Goal: Information Seeking & Learning: Learn about a topic

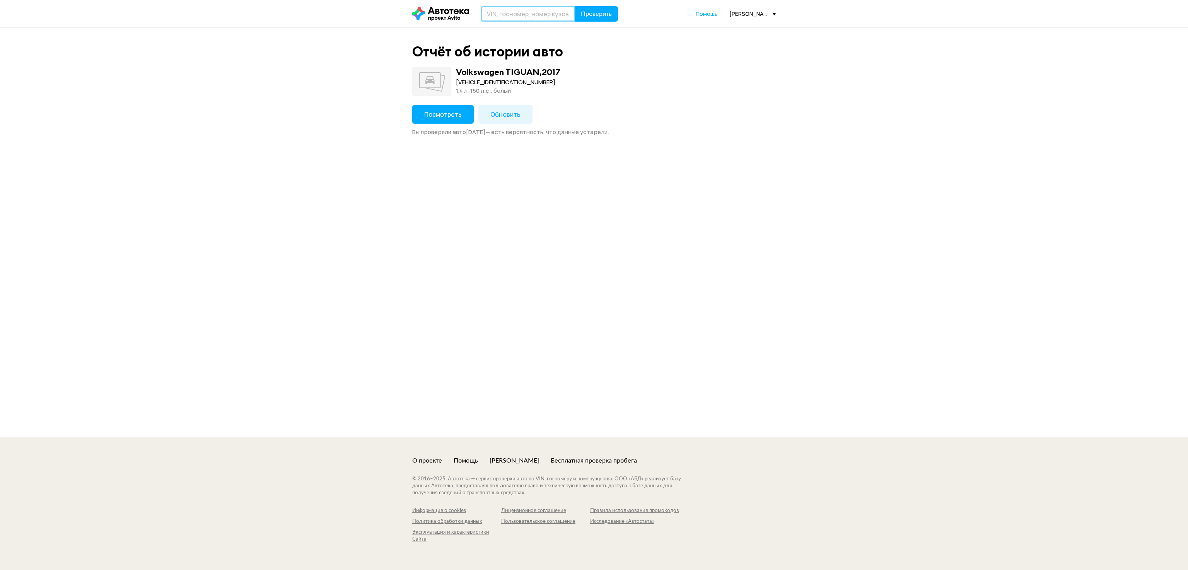
click at [551, 15] on input "text" at bounding box center [528, 13] width 94 height 15
paste input "[VEHICLE_IDENTIFICATION_NUMBER]"
type input "[VEHICLE_IDENTIFICATION_NUMBER]"
click at [589, 15] on span "Проверить" at bounding box center [596, 14] width 31 height 6
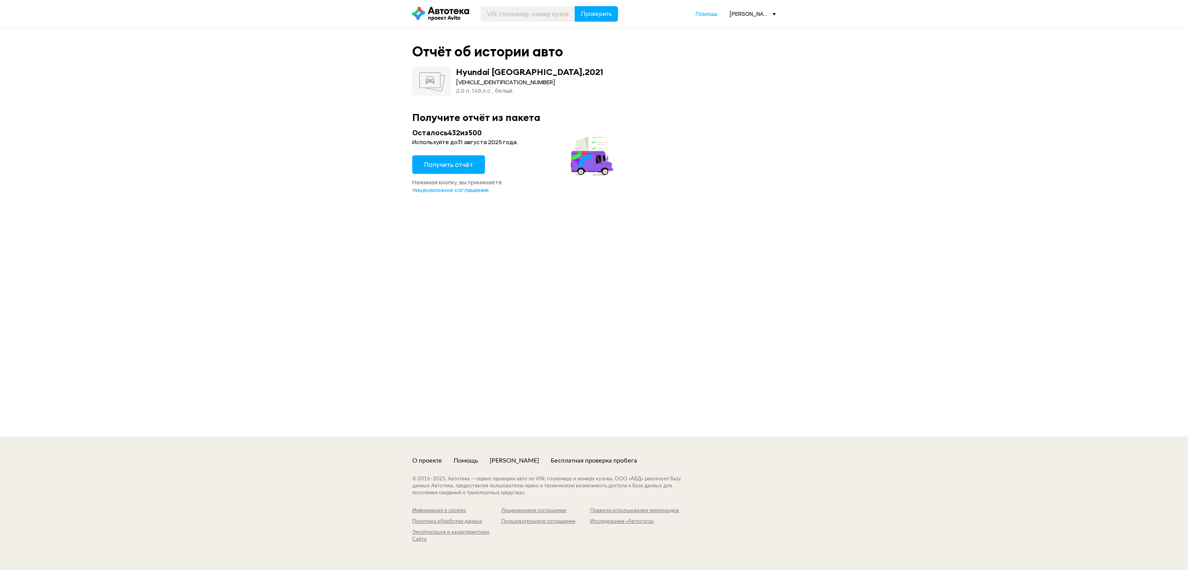
click at [457, 168] on span "Получить отчёт" at bounding box center [448, 164] width 49 height 9
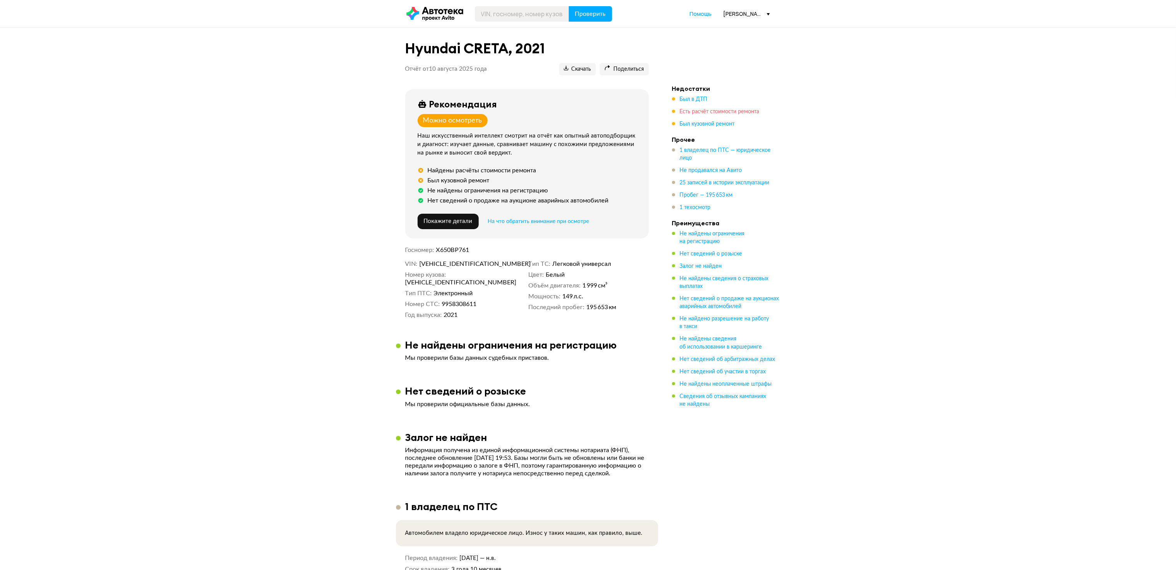
click at [715, 113] on span "Есть расчёт стоимости ремонта" at bounding box center [720, 111] width 80 height 5
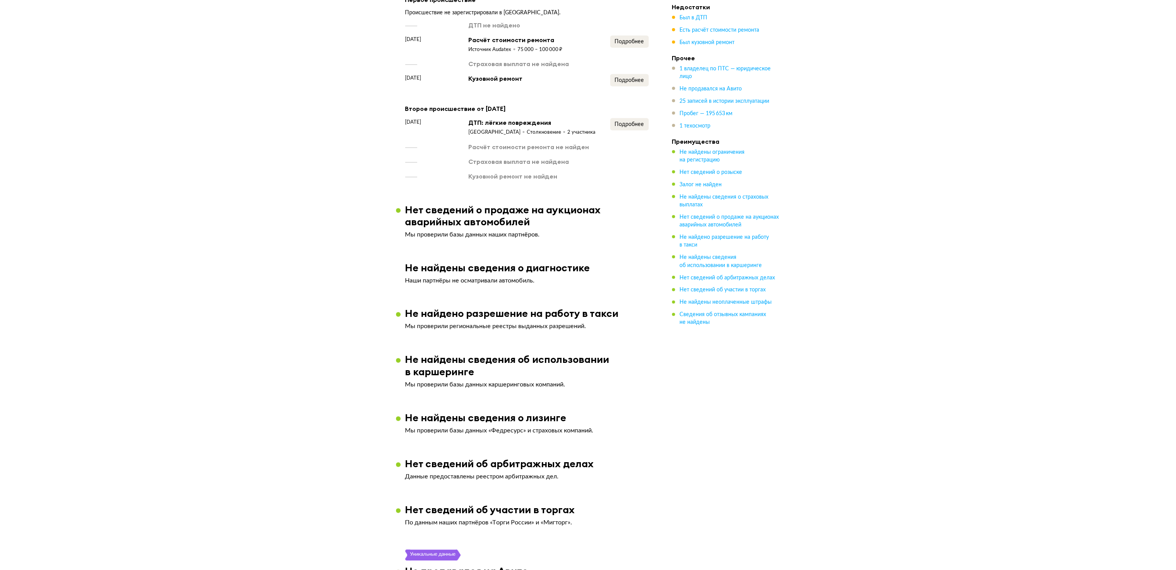
scroll to position [611, 0]
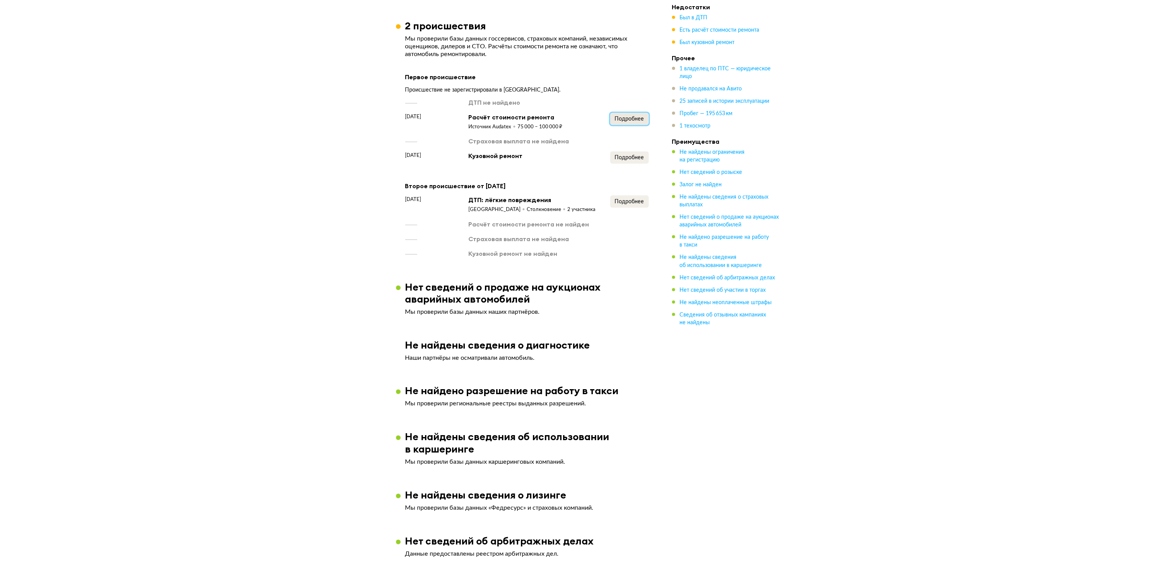
click at [625, 120] on span "Подробнее" at bounding box center [629, 118] width 29 height 5
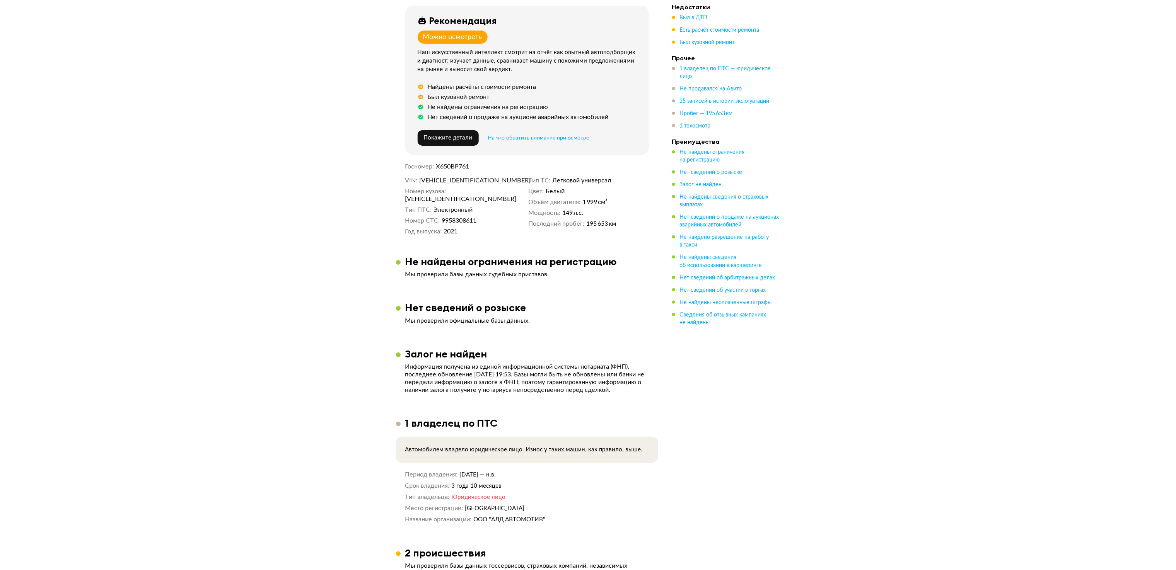
scroll to position [0, 0]
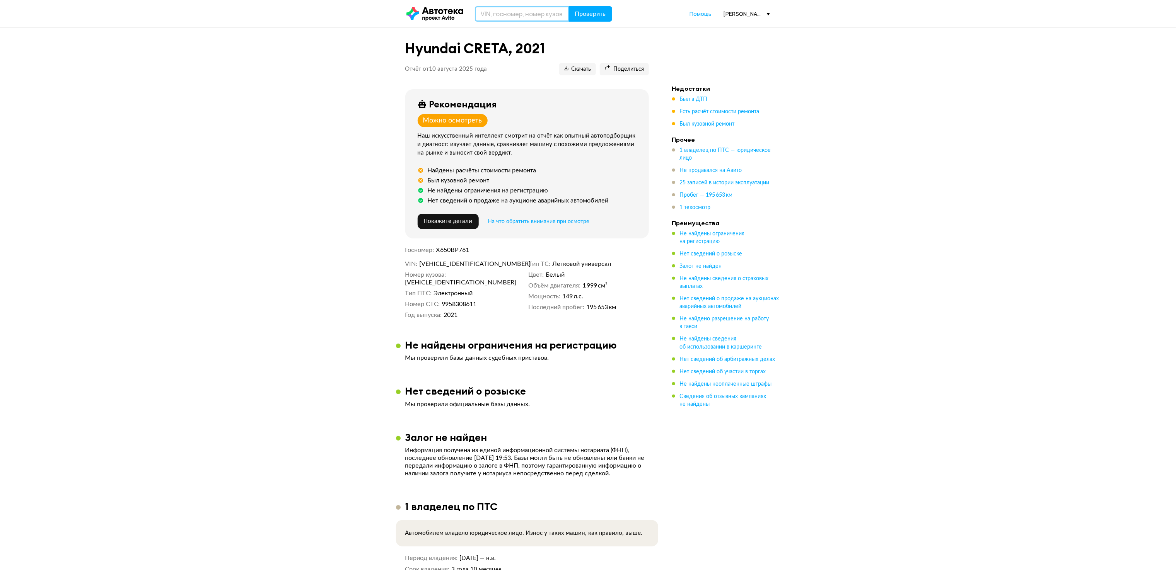
click at [534, 12] on input "text" at bounding box center [522, 13] width 94 height 15
paste input "[VEHICLE_IDENTIFICATION_NUMBER]"
type input "[VEHICLE_IDENTIFICATION_NUMBER]"
click at [591, 15] on span "Проверить" at bounding box center [590, 14] width 31 height 6
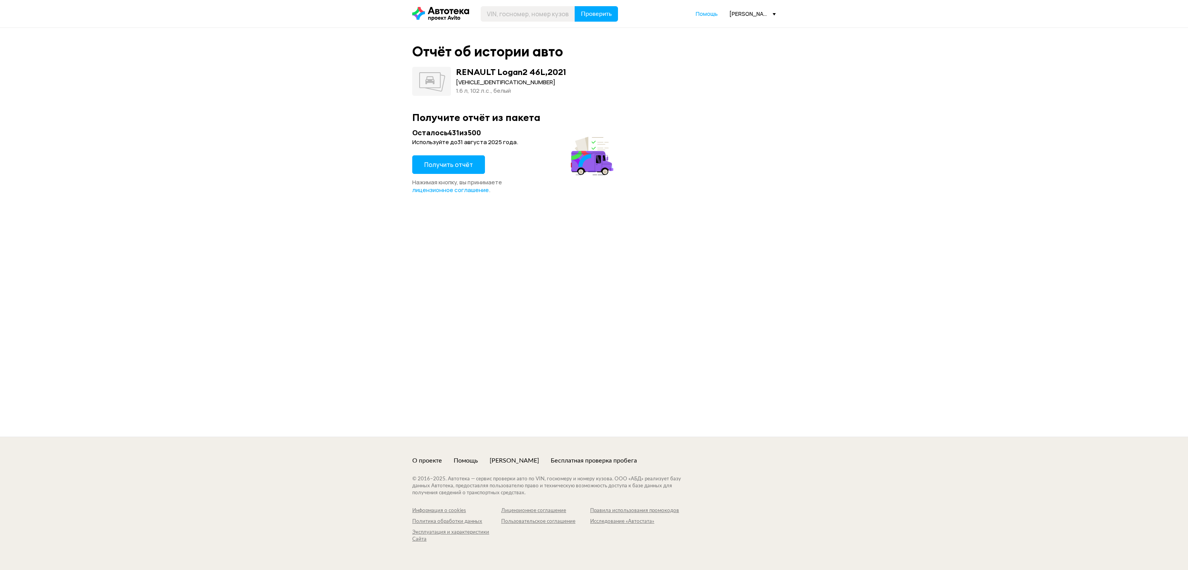
click at [464, 166] on span "Получить отчёт" at bounding box center [448, 164] width 49 height 9
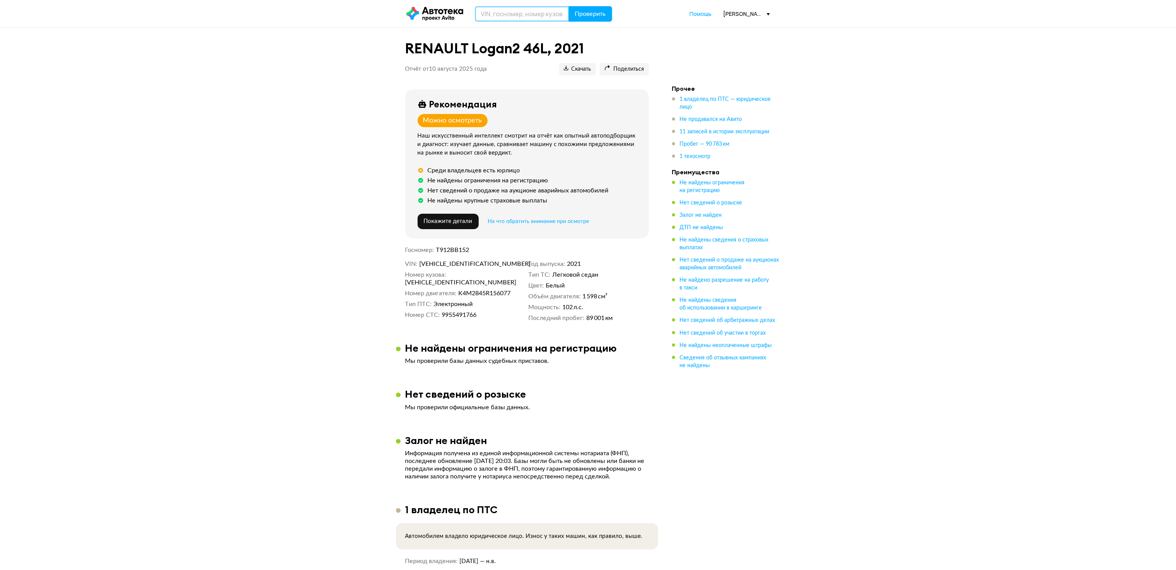
click at [550, 16] on input "text" at bounding box center [522, 13] width 94 height 15
paste input "[VEHICLE_IDENTIFICATION_NUMBER]"
type input "[VEHICLE_IDENTIFICATION_NUMBER]"
click at [611, 15] on button "Проверить" at bounding box center [590, 13] width 43 height 15
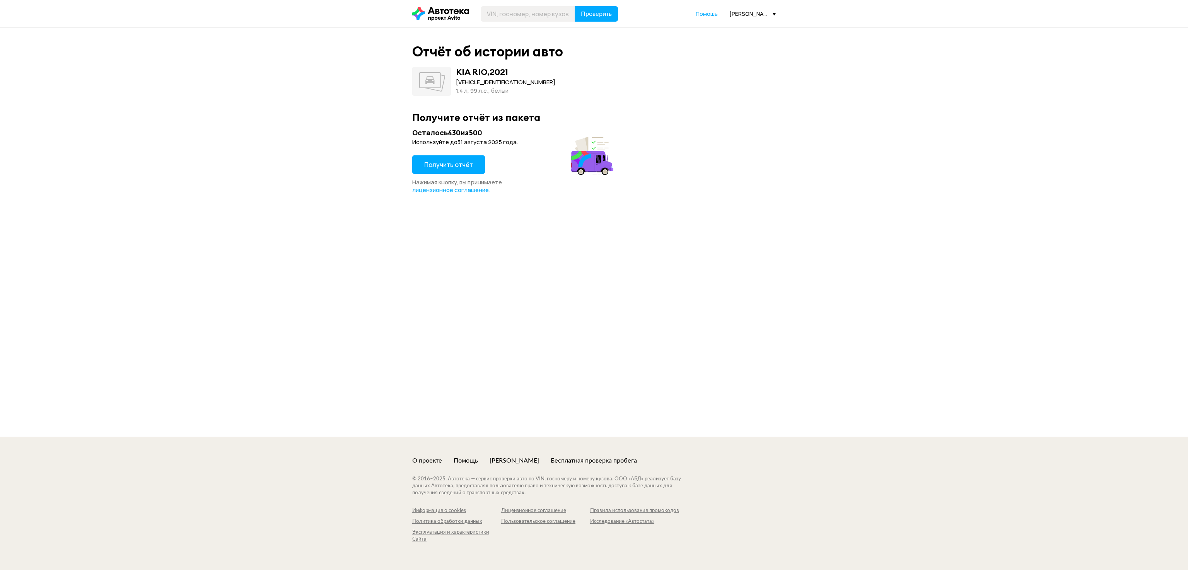
drag, startPoint x: 463, startPoint y: 169, endPoint x: 453, endPoint y: 168, distance: 10.1
click at [460, 169] on button "Получить отчёт" at bounding box center [448, 164] width 73 height 19
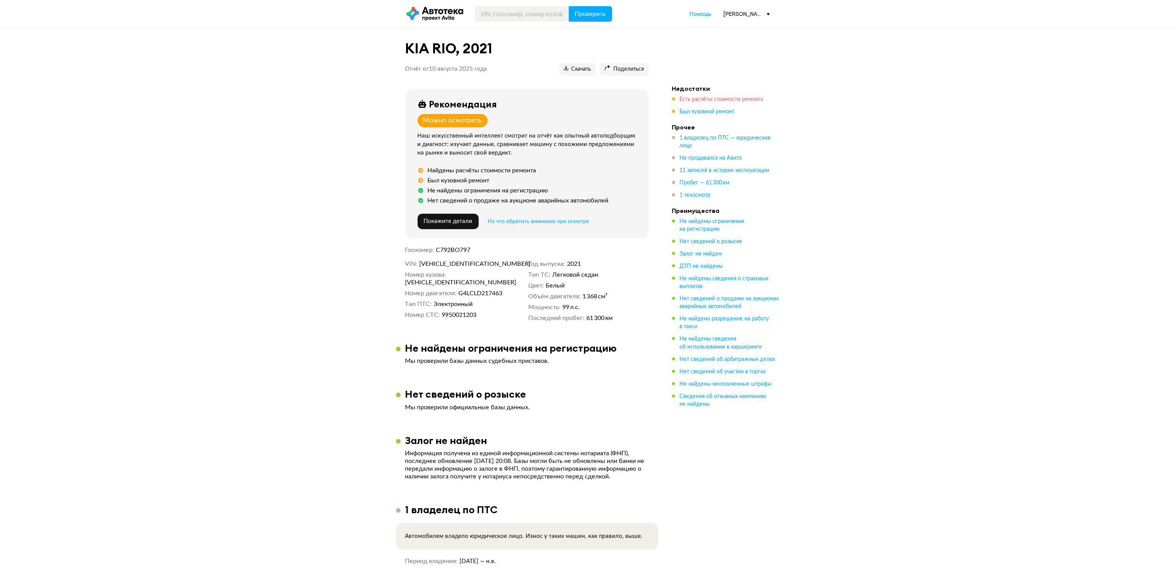
click at [737, 97] on span "Есть расчёты стоимости ремонта" at bounding box center [722, 99] width 84 height 5
click at [520, 17] on input "text" at bounding box center [522, 13] width 94 height 15
paste input "[VEHICLE_IDENTIFICATION_NUMBER]"
type input "[VEHICLE_IDENTIFICATION_NUMBER]"
click at [592, 6] on button "Проверить" at bounding box center [590, 13] width 43 height 15
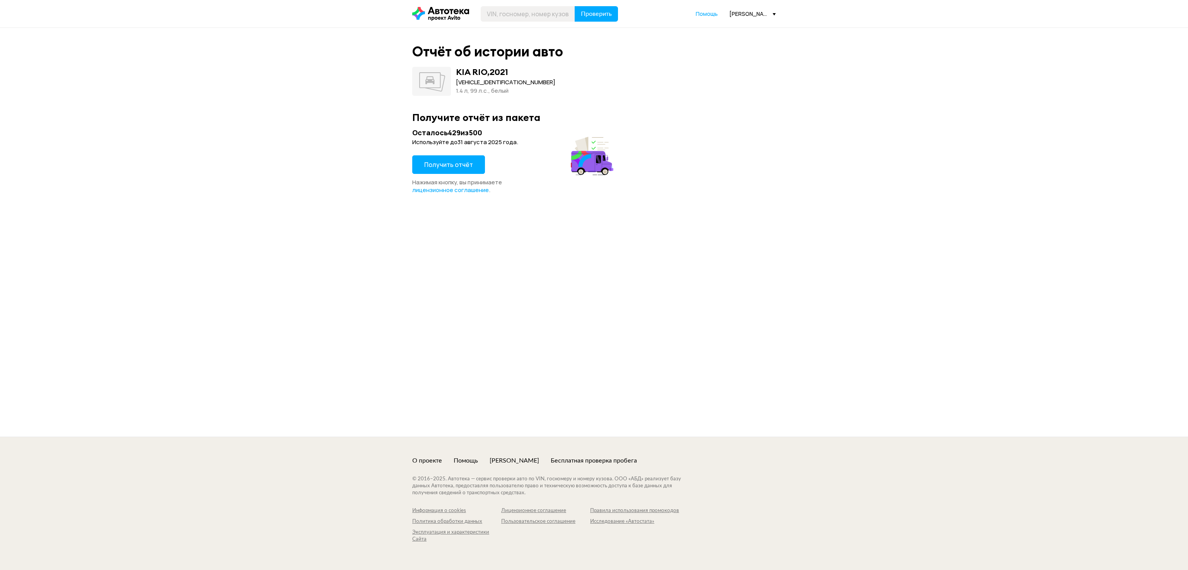
click at [445, 162] on span "Получить отчёт" at bounding box center [448, 164] width 49 height 9
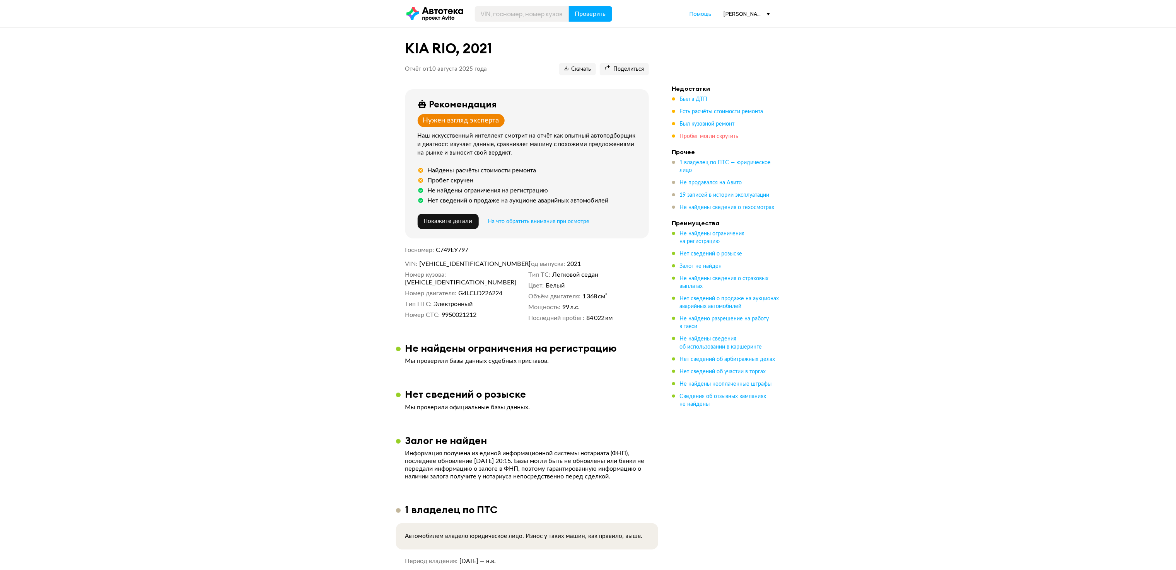
click at [713, 135] on span "Пробег могли скрутить" at bounding box center [709, 136] width 59 height 5
click at [717, 114] on span "Есть расчёты стоимости ремонта" at bounding box center [722, 111] width 84 height 5
click at [506, 23] on header "Проверить Помощь [PERSON_NAME][EMAIL_ADDRESS][DOMAIN_NAME]" at bounding box center [588, 13] width 1176 height 27
click at [512, 15] on input "text" at bounding box center [522, 13] width 94 height 15
paste input "[VEHICLE_IDENTIFICATION_NUMBER]"
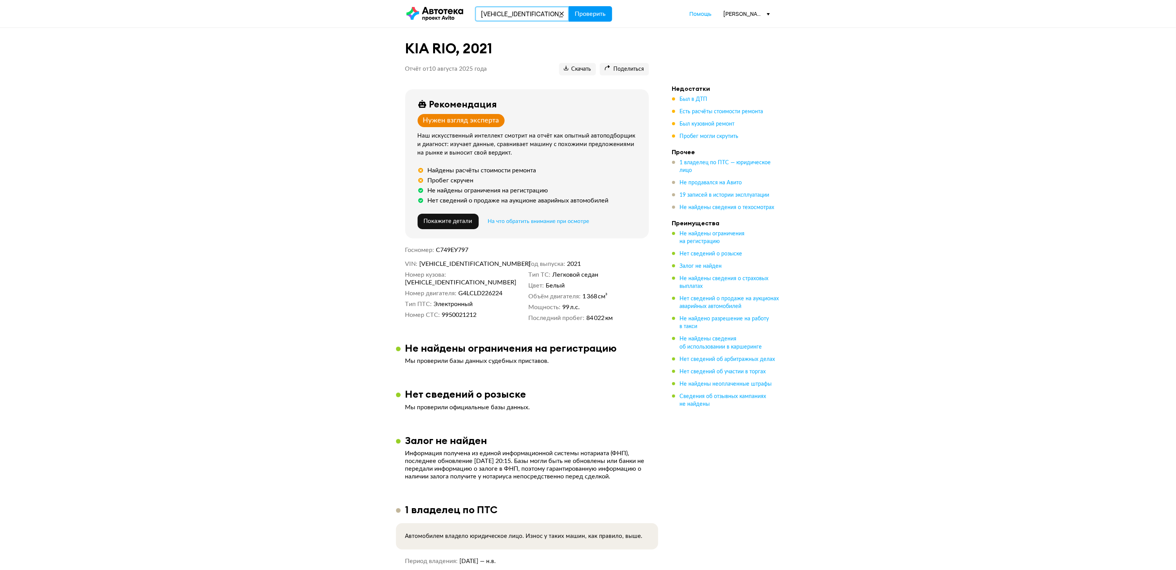
type input "[VEHICLE_IDENTIFICATION_NUMBER]"
click at [584, 17] on span "Проверить" at bounding box center [590, 14] width 31 height 6
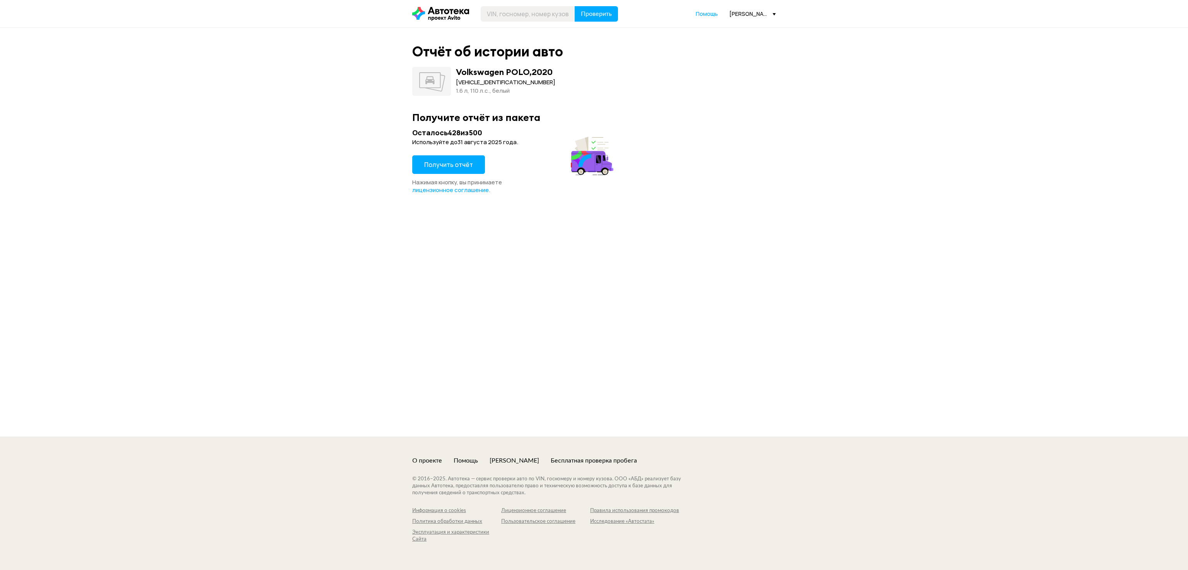
click at [433, 162] on span "Получить отчёт" at bounding box center [448, 164] width 49 height 9
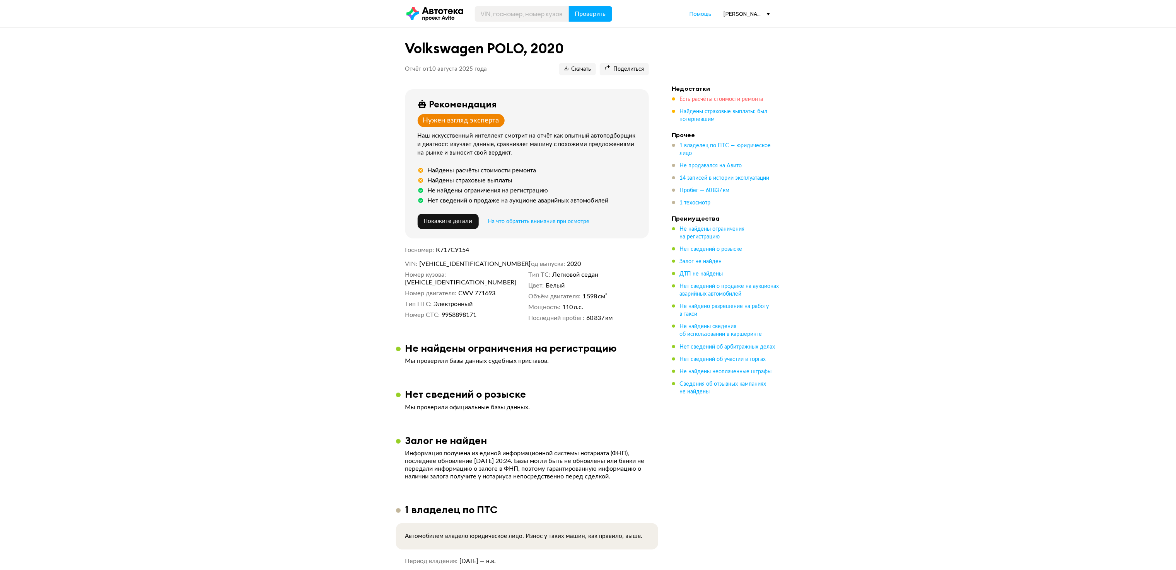
click at [710, 97] on span "Есть расчёты стоимости ремонта" at bounding box center [722, 99] width 84 height 5
click at [507, 14] on input "text" at bounding box center [522, 13] width 94 height 15
paste input "[US_VEHICLE_IDENTIFICATION_NUMBER]"
type input "[US_VEHICLE_IDENTIFICATION_NUMBER]"
click at [579, 15] on span "Проверить" at bounding box center [590, 14] width 31 height 6
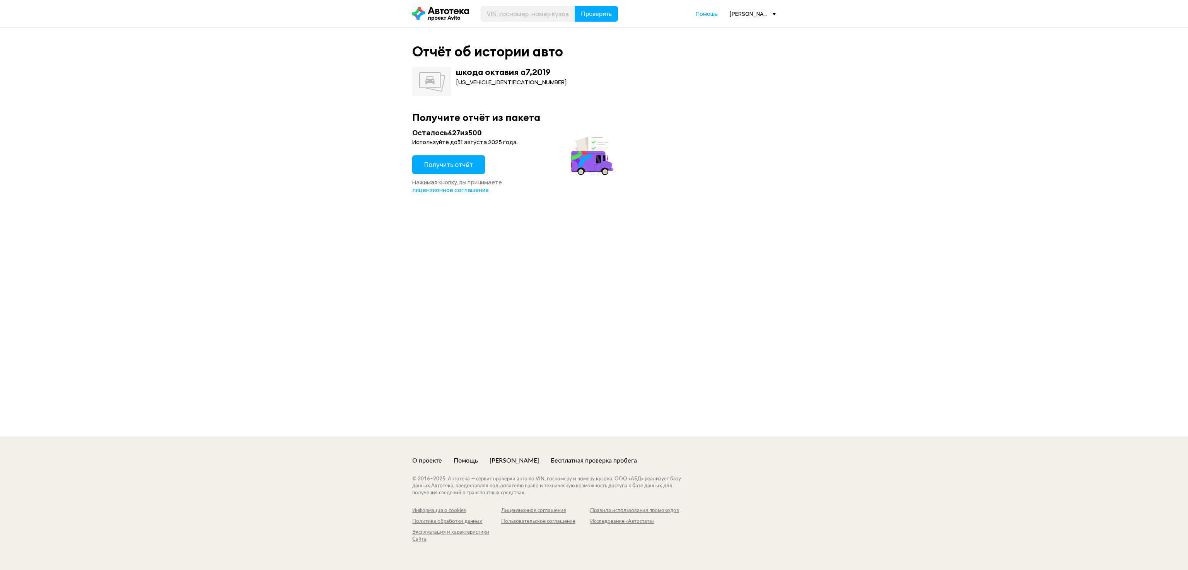
click at [474, 165] on button "Получить отчёт" at bounding box center [448, 164] width 73 height 19
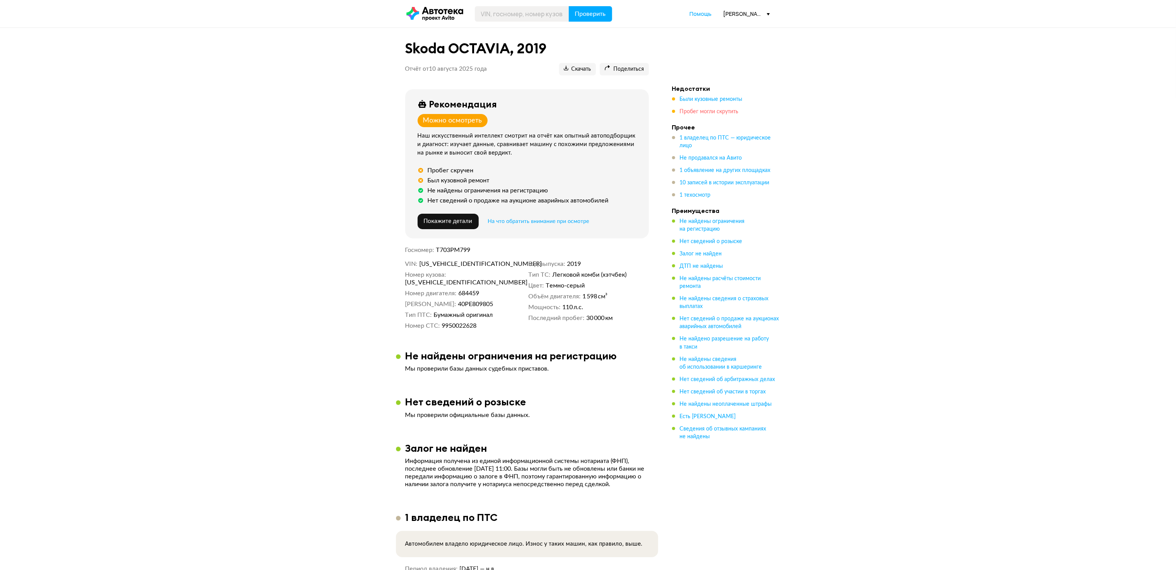
click at [719, 109] on span "Пробег могли скрутить" at bounding box center [709, 111] width 59 height 5
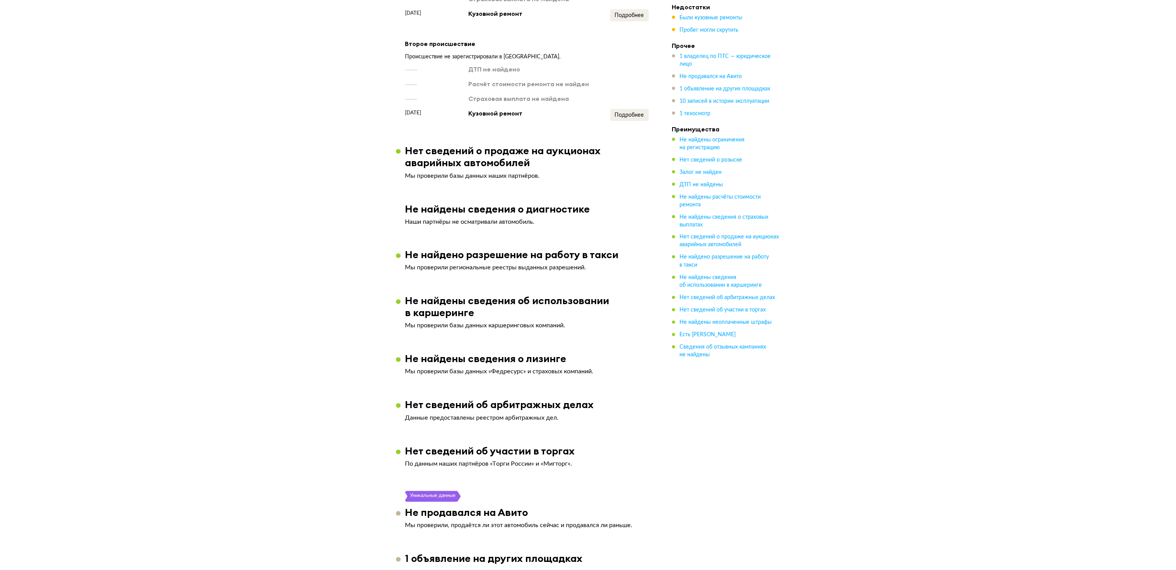
scroll to position [721, 0]
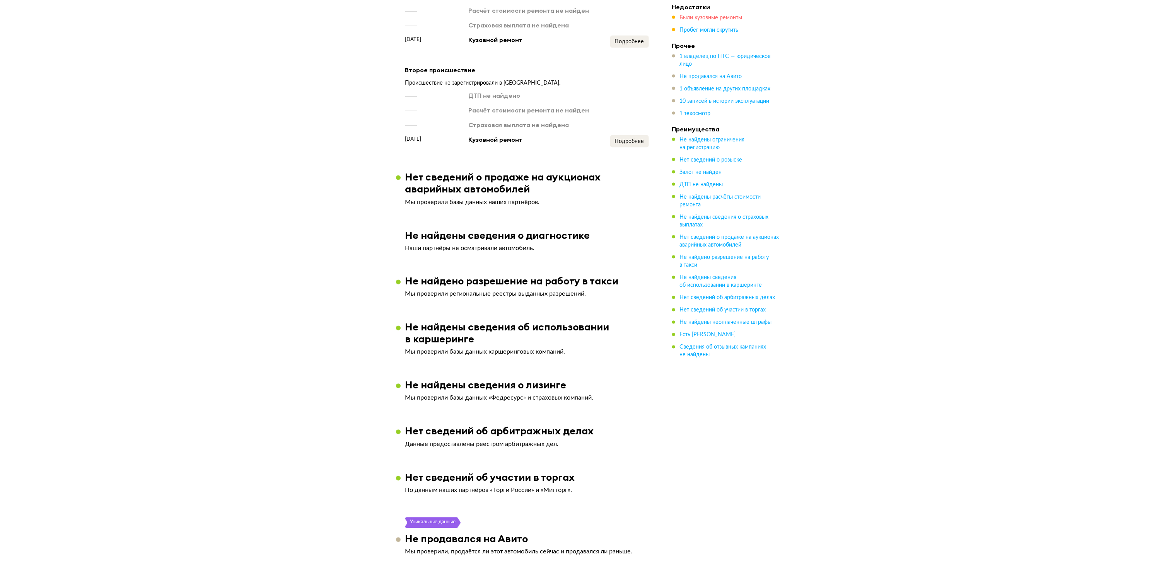
click at [708, 15] on span "Были кузовные ремонты" at bounding box center [711, 17] width 63 height 5
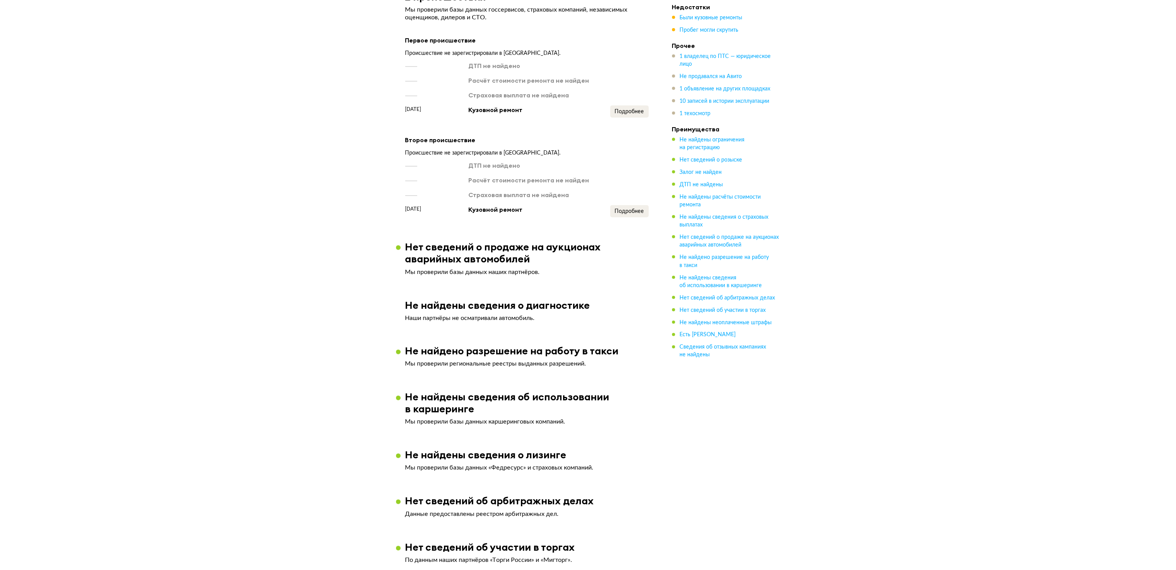
scroll to position [566, 0]
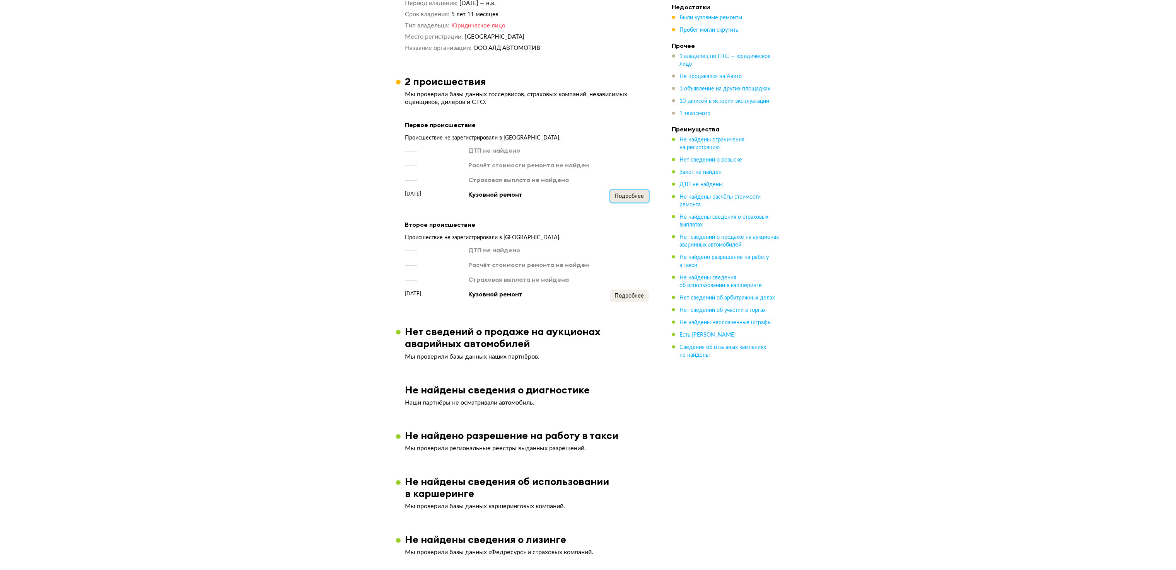
click at [641, 194] on button "Подробнее" at bounding box center [629, 196] width 39 height 12
click at [645, 299] on button "Подробнее" at bounding box center [629, 296] width 39 height 12
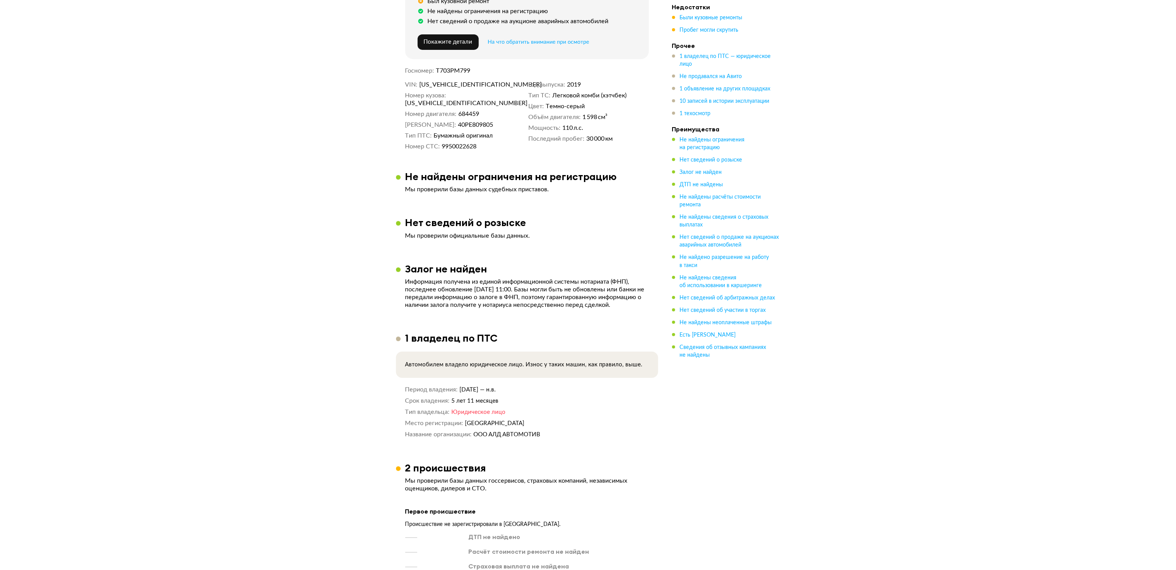
scroll to position [0, 0]
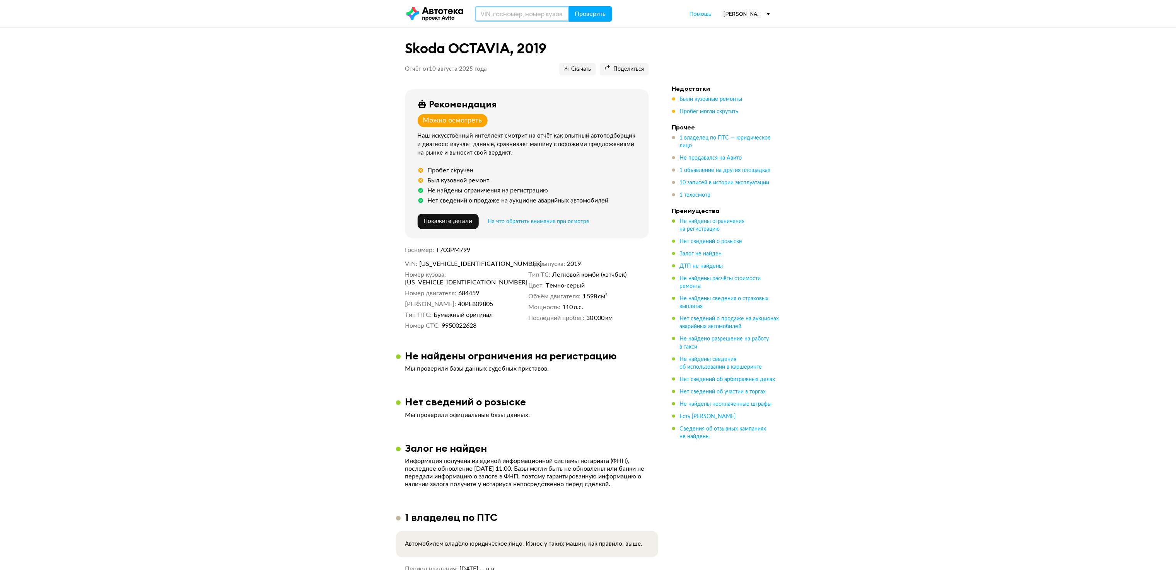
click at [531, 14] on input "text" at bounding box center [522, 13] width 94 height 15
paste input "[VEHICLE_IDENTIFICATION_NUMBER]"
type input "[VEHICLE_IDENTIFICATION_NUMBER]"
click at [606, 20] on button "Проверить" at bounding box center [590, 13] width 43 height 15
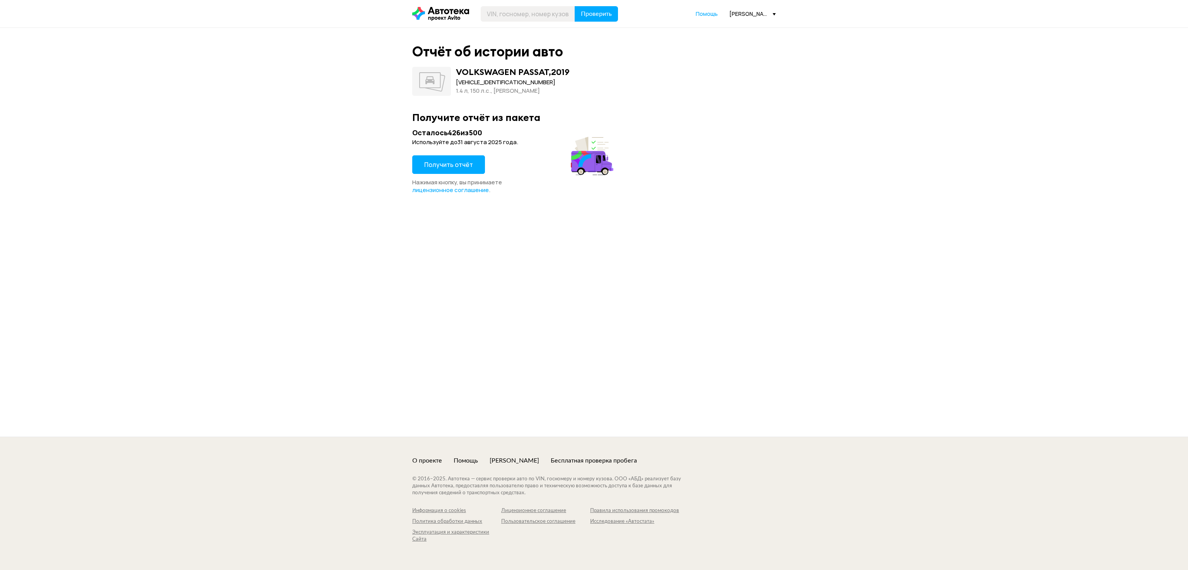
click at [456, 166] on span "Получить отчёт" at bounding box center [448, 164] width 49 height 9
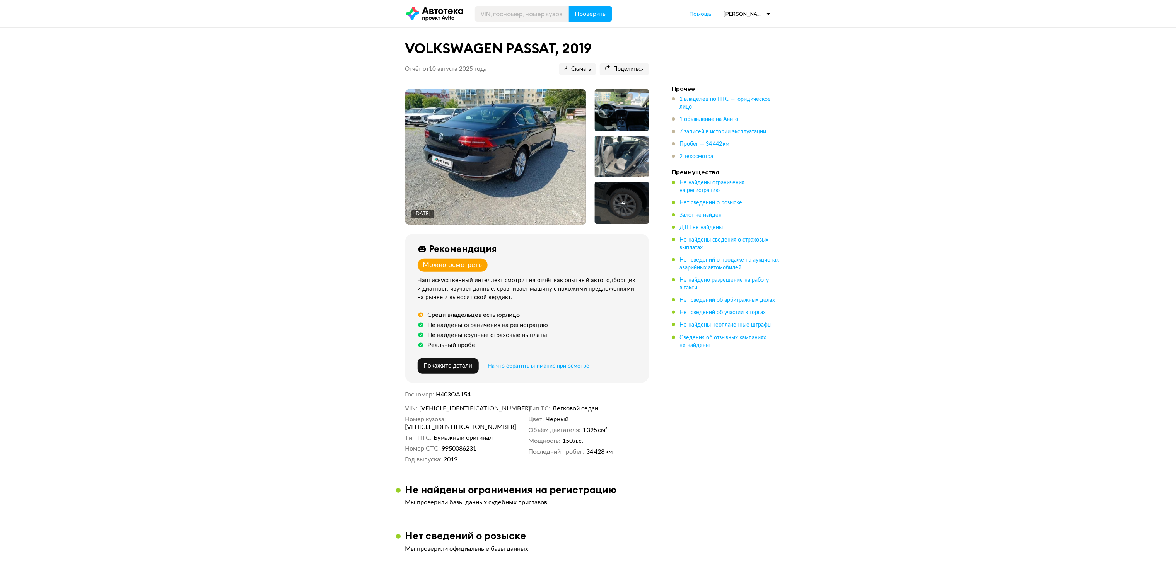
click at [530, 22] on header "Проверить Помощь [PERSON_NAME][EMAIL_ADDRESS][DOMAIN_NAME]" at bounding box center [588, 13] width 1176 height 27
click at [544, 13] on input "text" at bounding box center [522, 13] width 94 height 15
paste input "[US_VEHICLE_IDENTIFICATION_NUMBER]"
type input "[US_VEHICLE_IDENTIFICATION_NUMBER]"
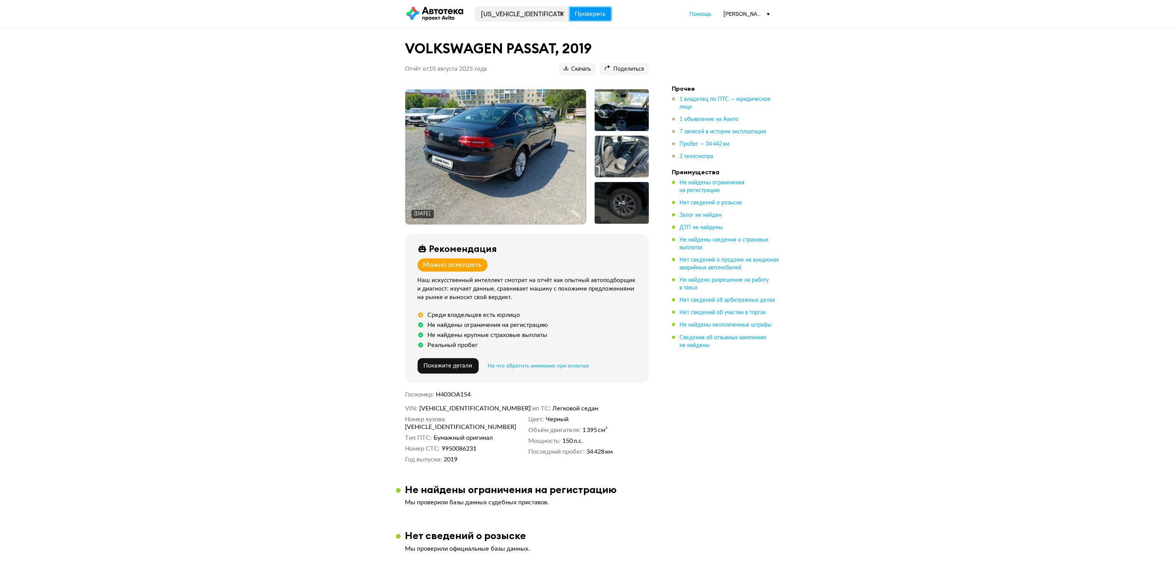
click at [583, 12] on span "Проверить" at bounding box center [590, 14] width 31 height 6
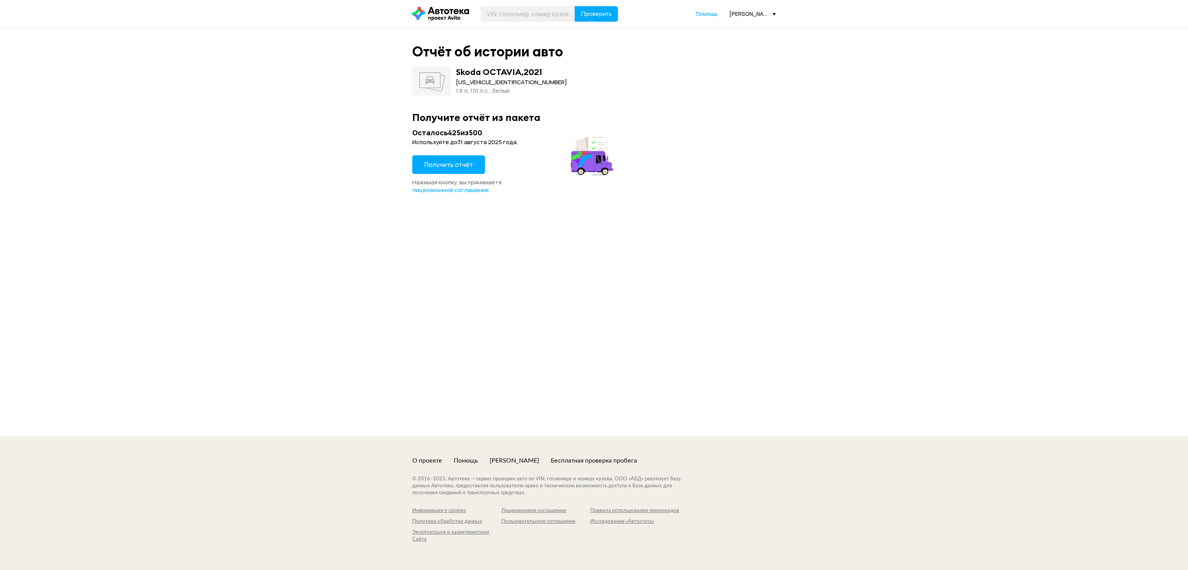
click at [435, 166] on span "Получить отчёт" at bounding box center [448, 164] width 49 height 9
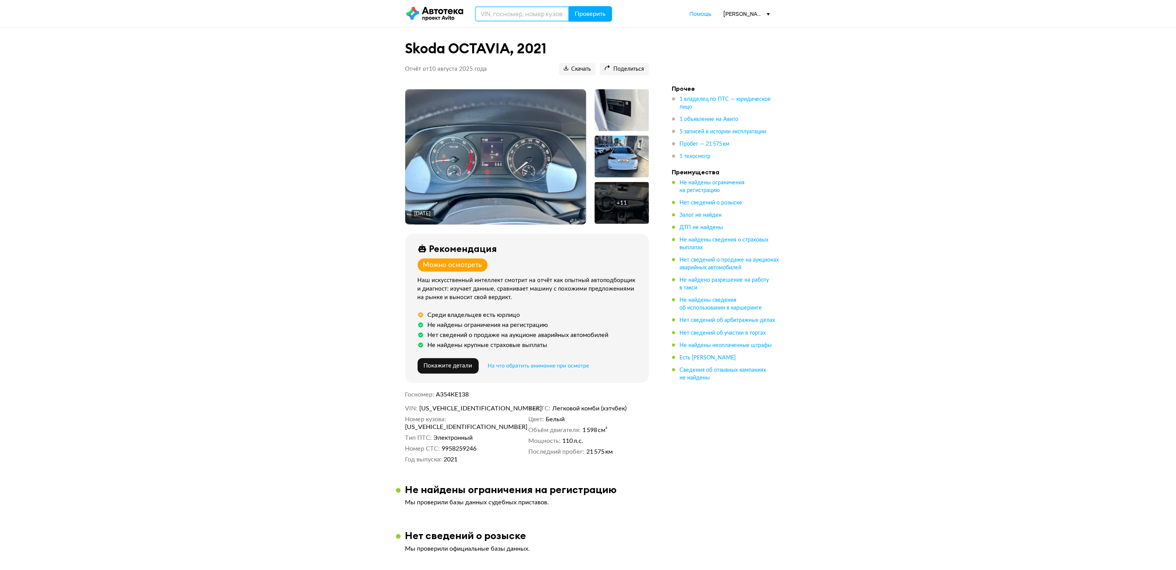
click at [503, 12] on input "text" at bounding box center [522, 13] width 94 height 15
paste input "[US_VEHICLE_IDENTIFICATION_NUMBER]"
type input "[US_VEHICLE_IDENTIFICATION_NUMBER]"
click at [607, 7] on button "Проверить" at bounding box center [590, 13] width 43 height 15
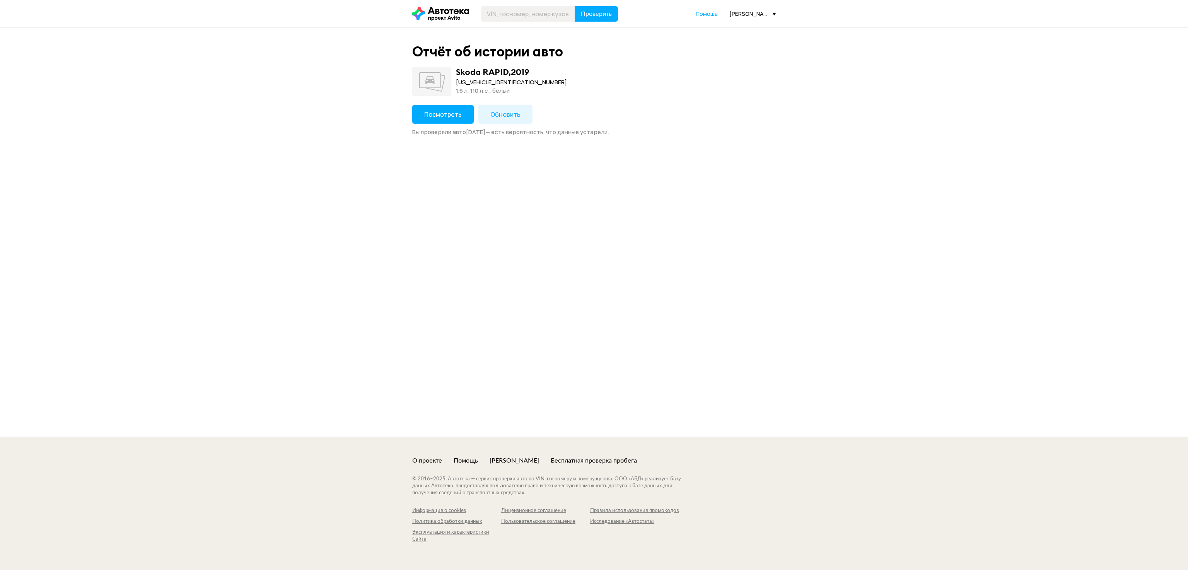
click at [468, 121] on button "Посмотреть" at bounding box center [442, 114] width 61 height 19
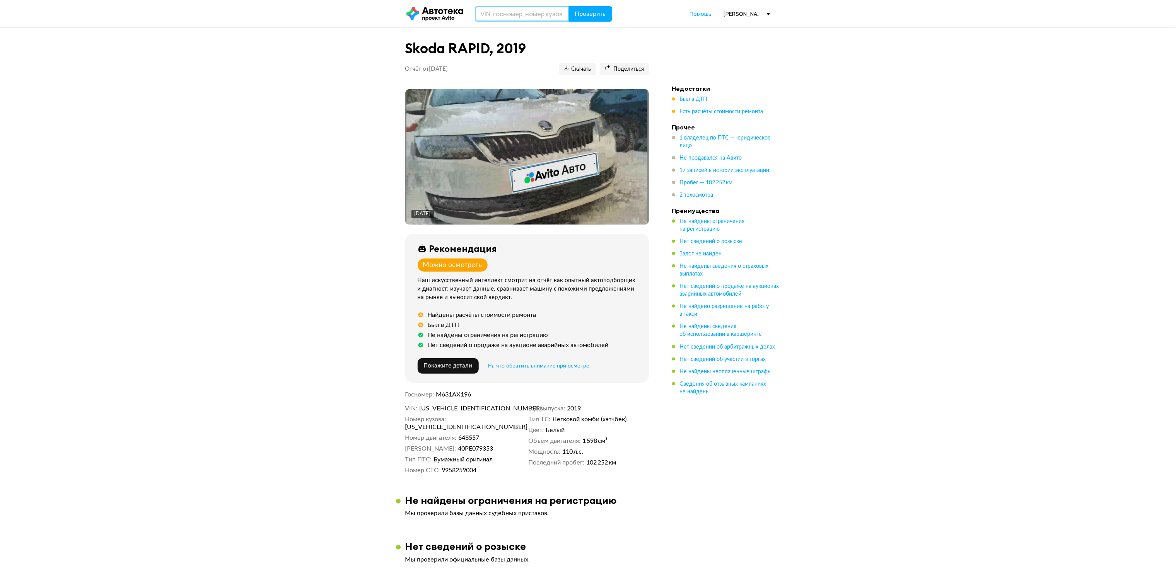
click at [544, 14] on input "text" at bounding box center [522, 13] width 94 height 15
paste input "[VEHICLE_IDENTIFICATION_NUMBER]"
type input "[VEHICLE_IDENTIFICATION_NUMBER]"
click at [580, 11] on span "Проверить" at bounding box center [590, 14] width 31 height 6
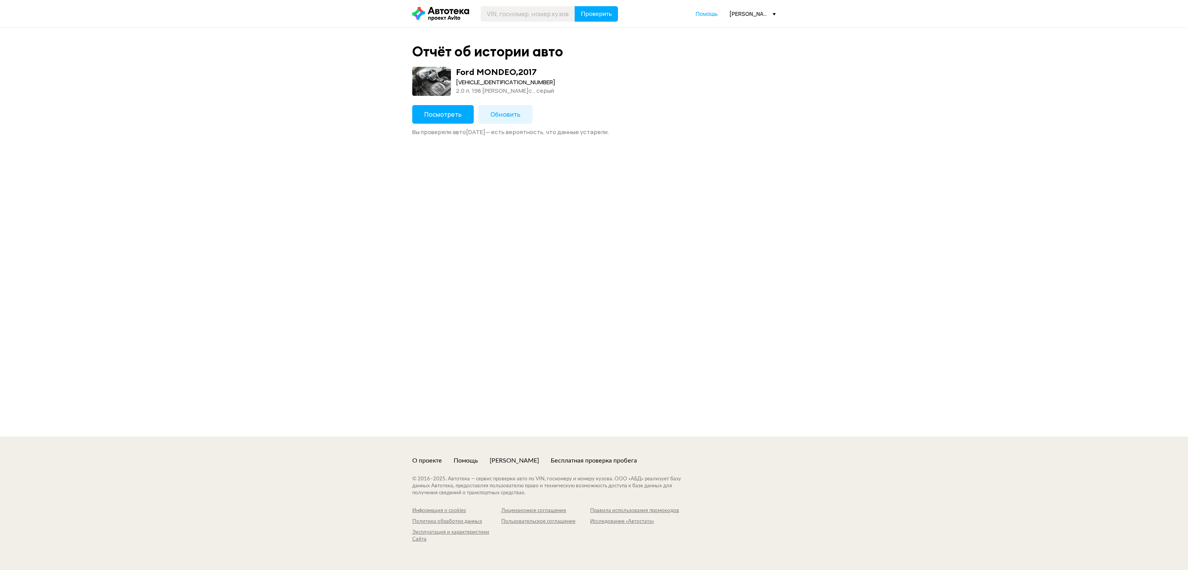
click at [424, 123] on button "Посмотреть" at bounding box center [442, 114] width 61 height 19
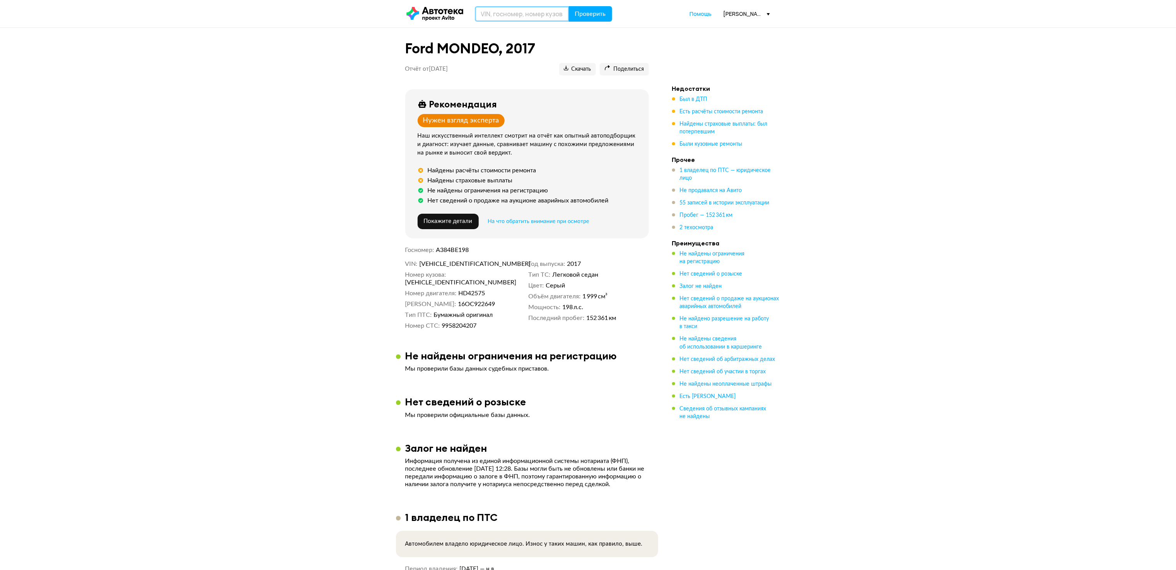
click at [503, 12] on input "text" at bounding box center [522, 13] width 94 height 15
paste input "[US_VEHICLE_IDENTIFICATION_NUMBER]"
type input "[US_VEHICLE_IDENTIFICATION_NUMBER]"
click at [573, 15] on button "Проверить" at bounding box center [590, 13] width 43 height 15
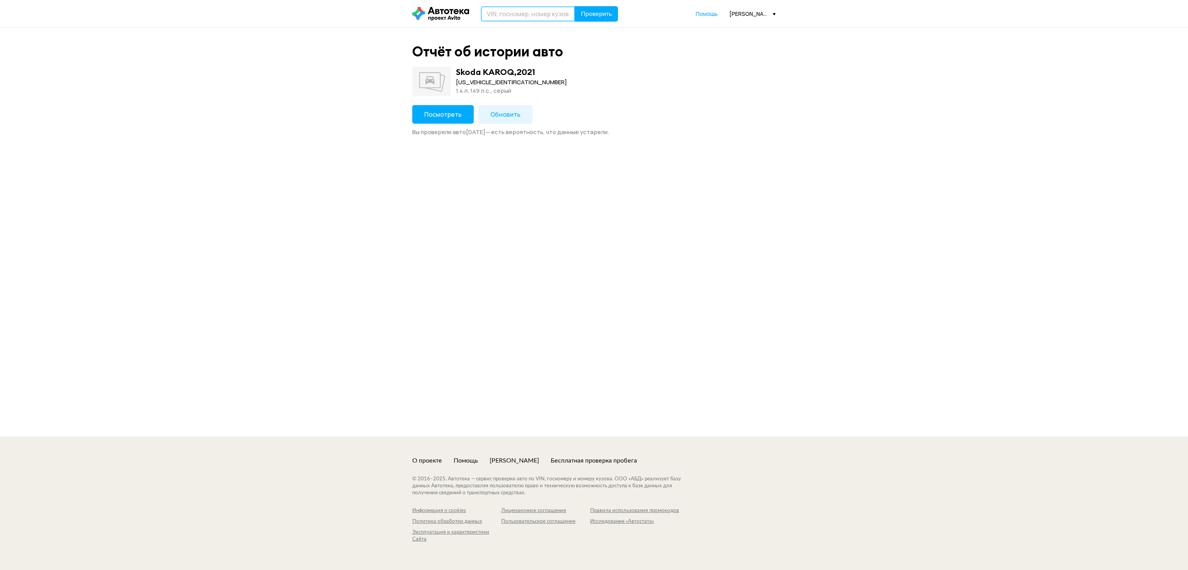
drag, startPoint x: 525, startPoint y: 16, endPoint x: 541, endPoint y: 14, distance: 15.6
click at [524, 16] on input "text" at bounding box center [528, 13] width 94 height 15
paste input "[US_VEHICLE_IDENTIFICATION_NUMBER]"
type input "[US_VEHICLE_IDENTIFICATION_NUMBER]"
click at [599, 15] on span "Проверить" at bounding box center [596, 14] width 31 height 6
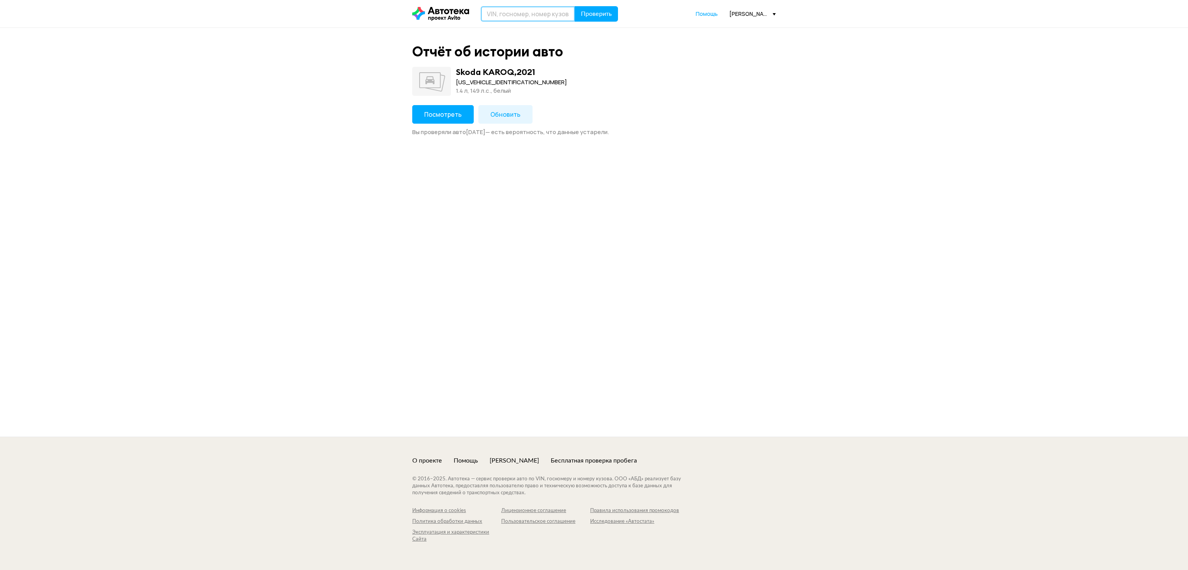
click at [498, 14] on input "text" at bounding box center [528, 13] width 94 height 15
paste input "[VEHICLE_IDENTIFICATION_NUMBER]"
type input "[VEHICLE_IDENTIFICATION_NUMBER]"
click at [596, 17] on span "Проверить" at bounding box center [596, 14] width 31 height 6
drag, startPoint x: 495, startPoint y: 15, endPoint x: 661, endPoint y: 34, distance: 167.0
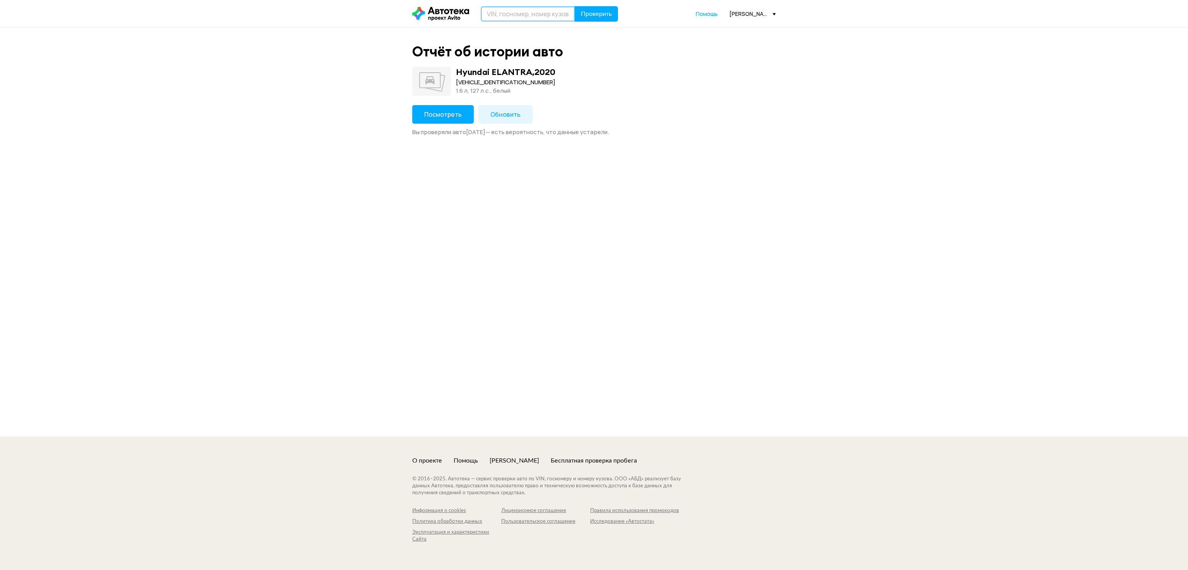
click at [493, 17] on input "text" at bounding box center [528, 13] width 94 height 15
paste input "[VEHICLE_IDENTIFICATION_NUMBER]"
type input "[VEHICLE_IDENTIFICATION_NUMBER]"
click at [589, 20] on button "Проверить" at bounding box center [596, 13] width 43 height 15
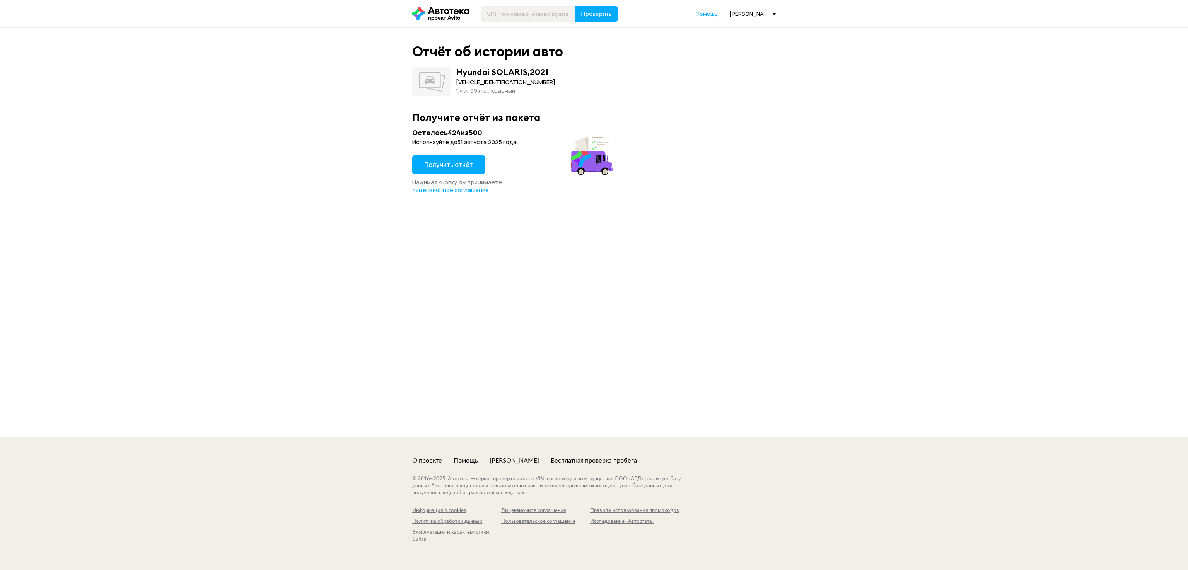
click at [445, 165] on span "Получить отчёт" at bounding box center [448, 164] width 49 height 9
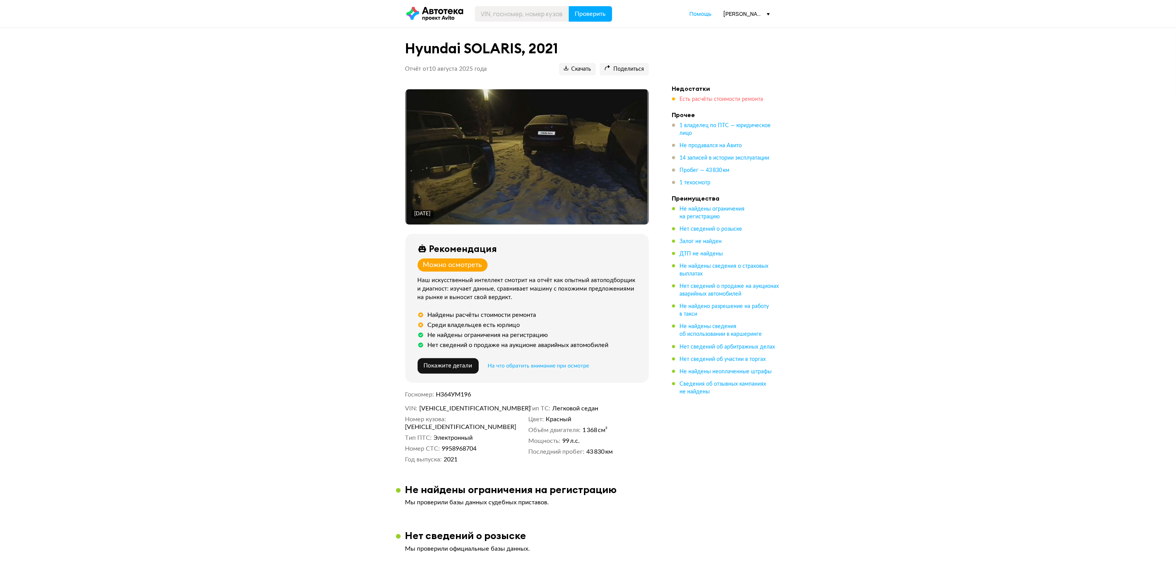
click at [720, 100] on span "Есть расчёты стоимости ремонта" at bounding box center [722, 99] width 84 height 5
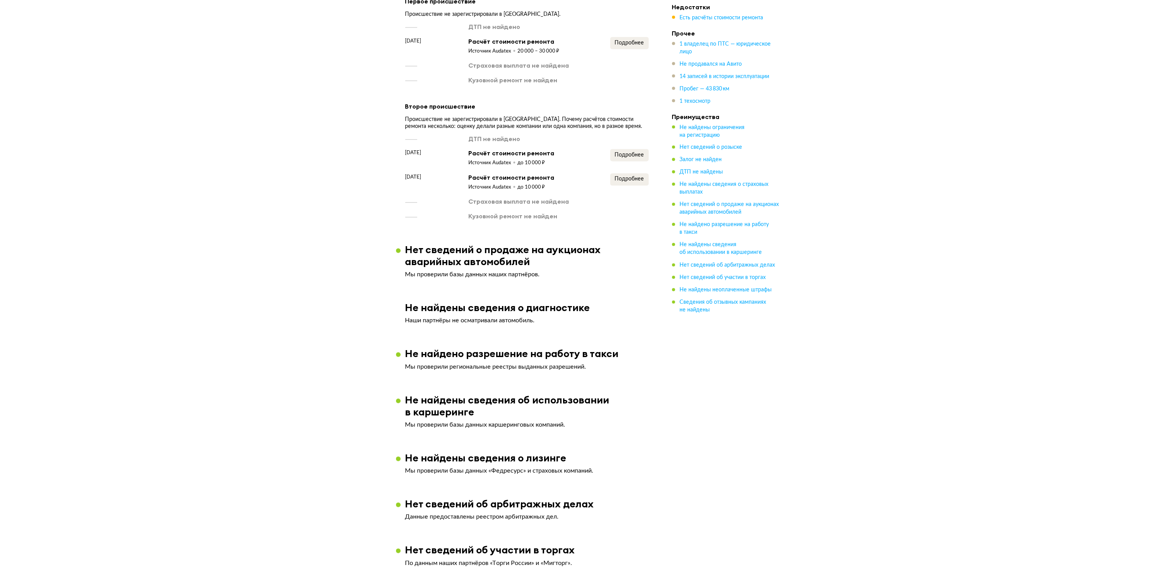
scroll to position [833, 0]
